Goal: Check status: Check status

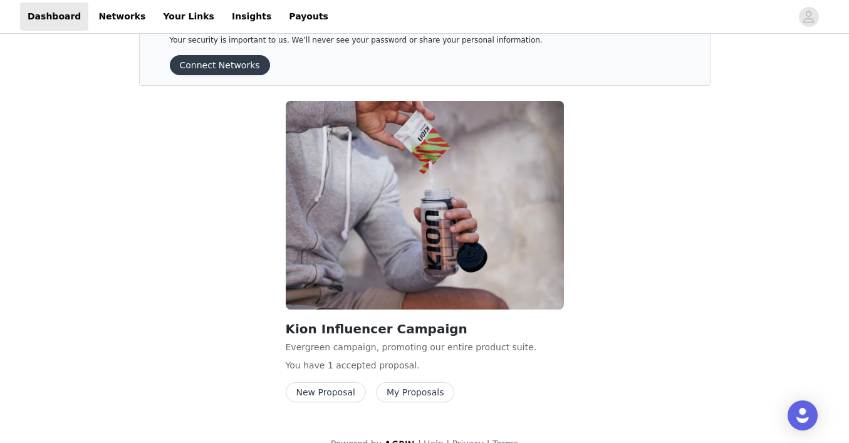
scroll to position [72, 0]
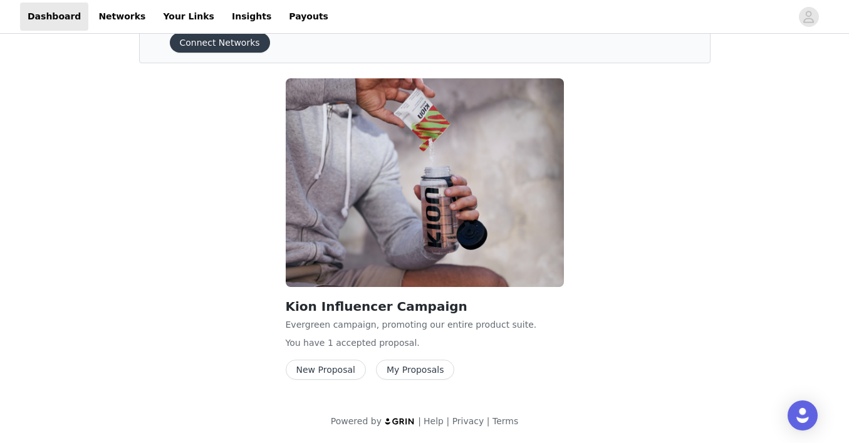
click at [403, 367] on button "My Proposals" at bounding box center [415, 370] width 79 height 20
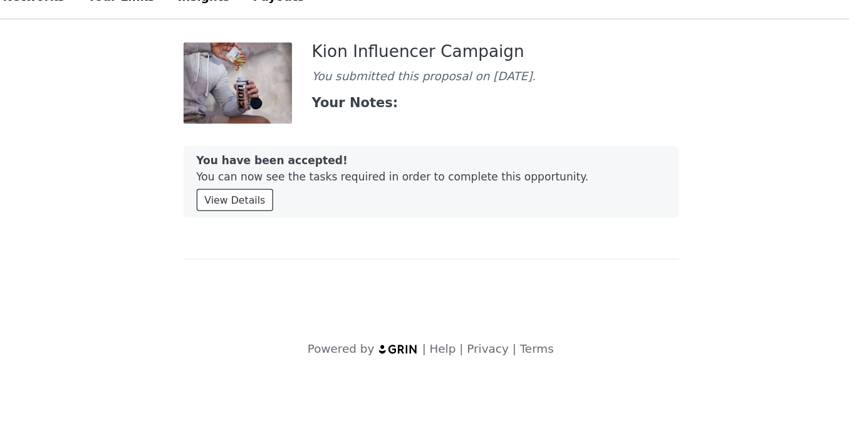
click at [286, 178] on button "View Details" at bounding box center [275, 171] width 59 height 17
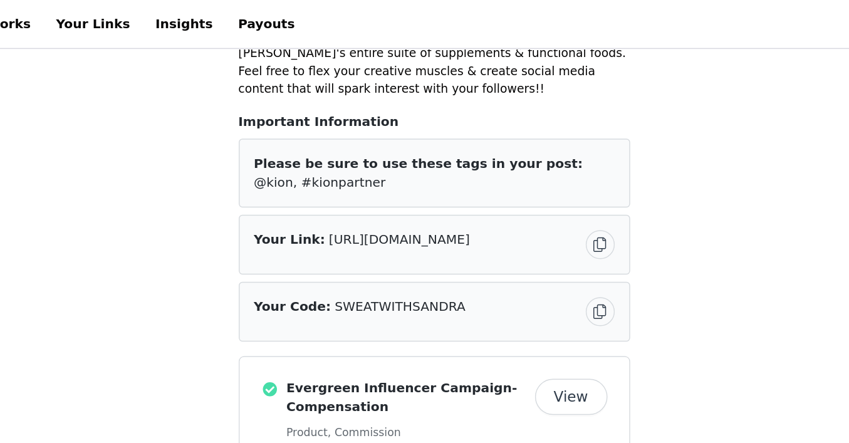
scroll to position [108, 0]
